Goal: Information Seeking & Learning: Learn about a topic

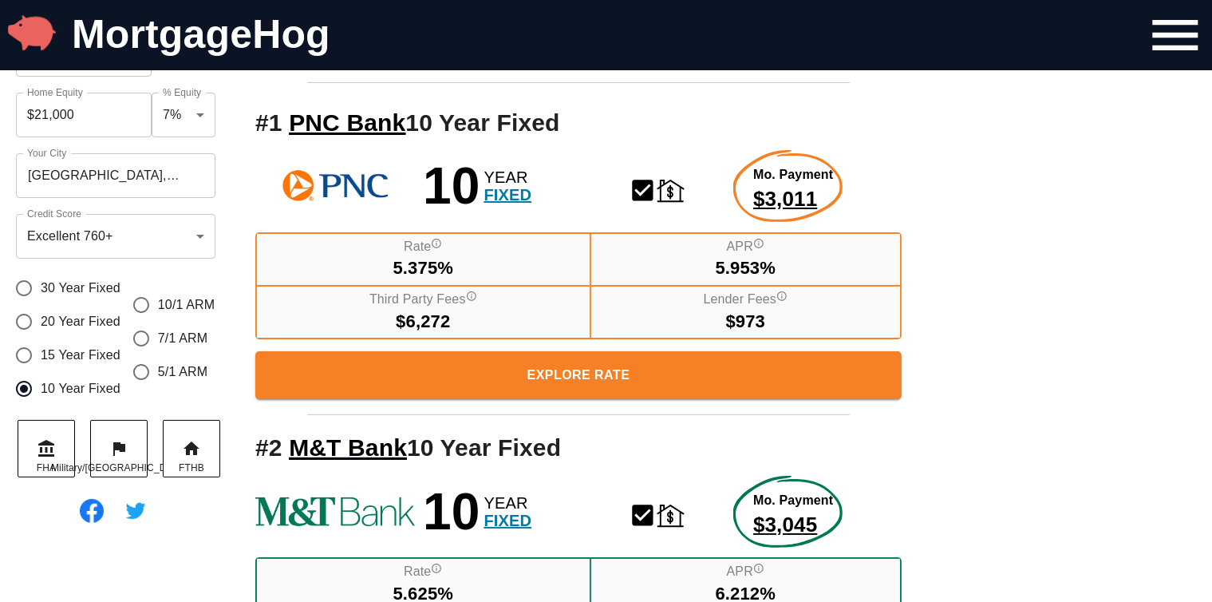
scroll to position [85, 0]
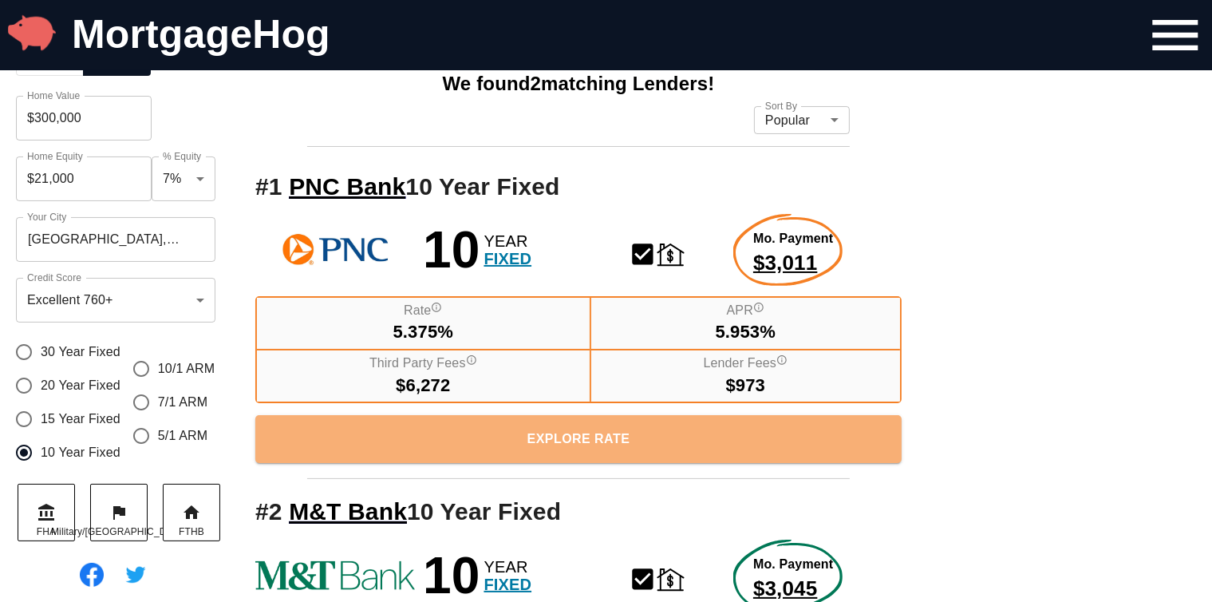
click at [574, 442] on span "Explore Rate" at bounding box center [578, 439] width 621 height 22
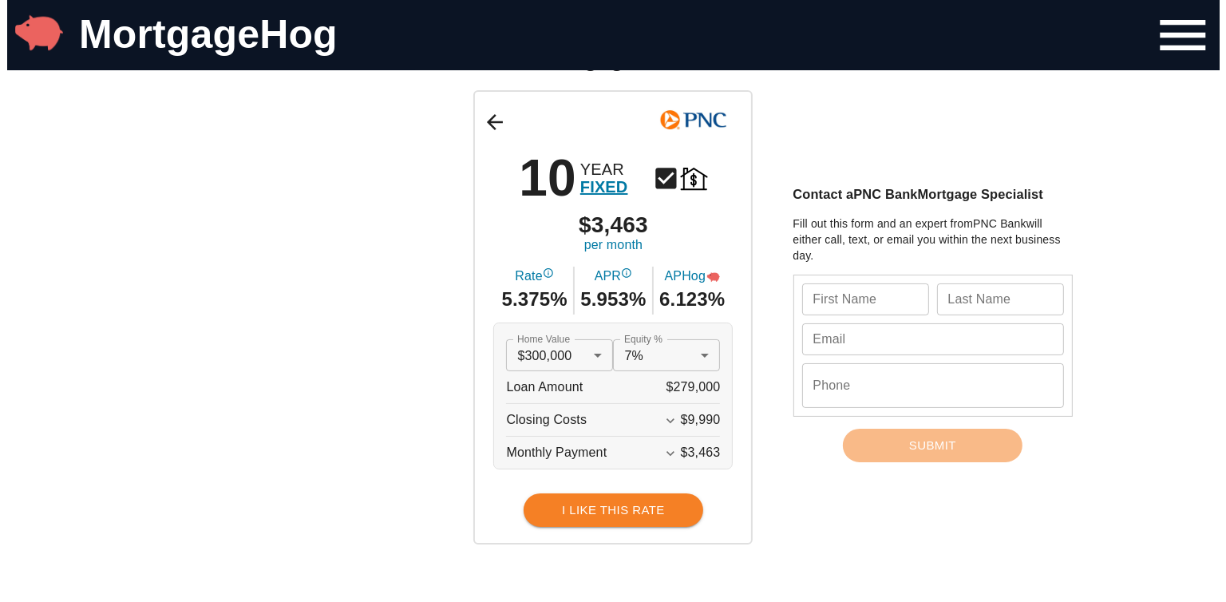
scroll to position [160, 0]
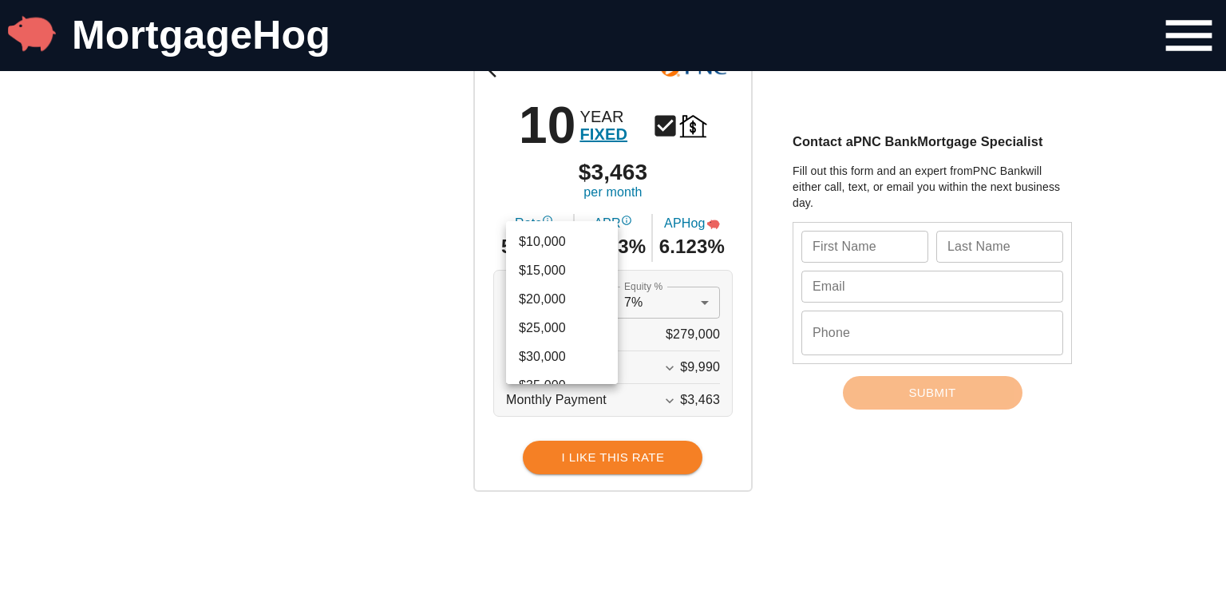
click at [549, 239] on li "$250,000" at bounding box center [562, 238] width 112 height 29
type input "250000"
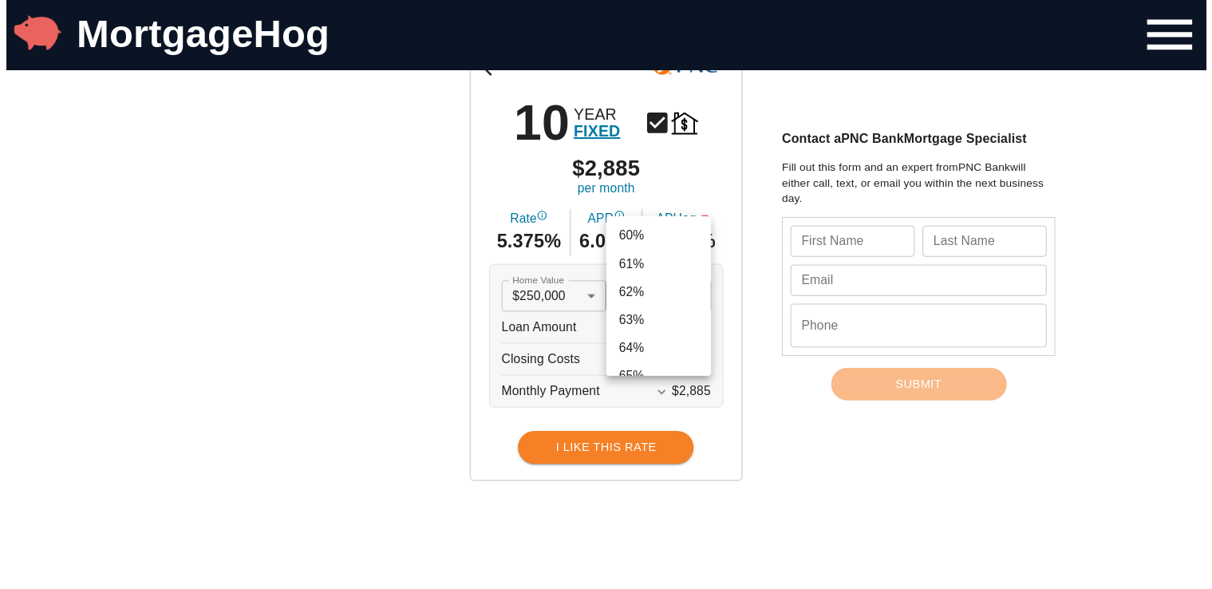
scroll to position [1633, 0]
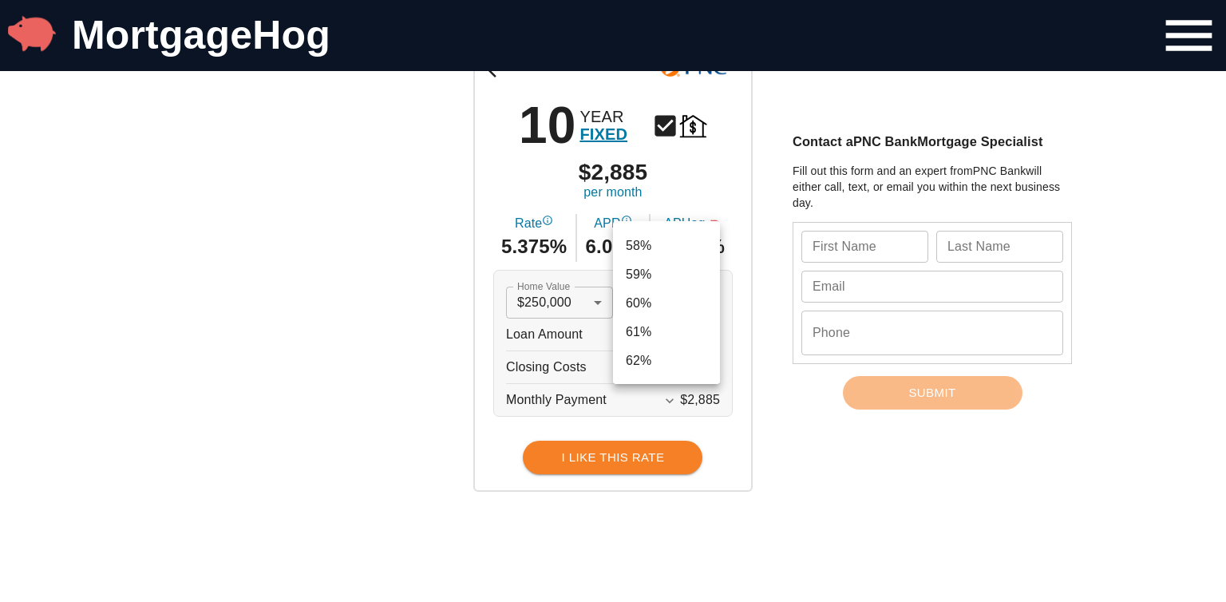
click at [637, 305] on li "60%" at bounding box center [666, 303] width 107 height 29
type input "0.6"
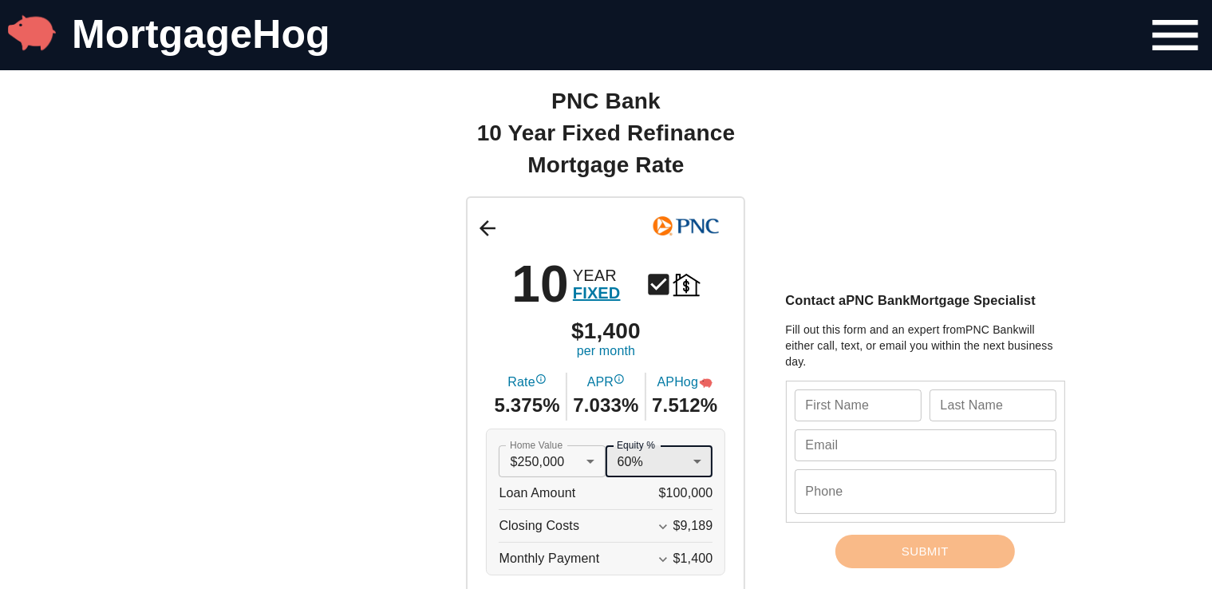
scroll to position [0, 0]
